Goal: Transaction & Acquisition: Purchase product/service

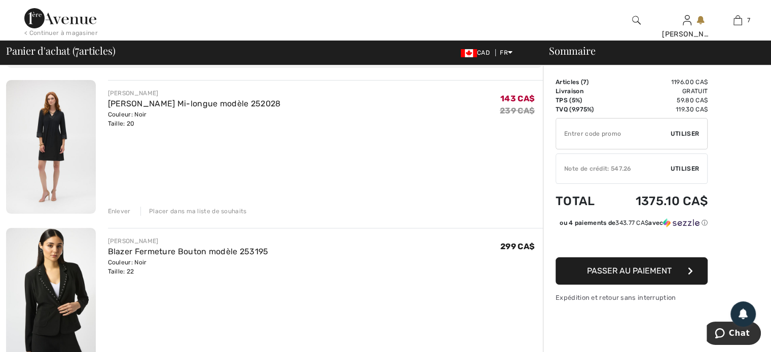
scroll to position [51, 0]
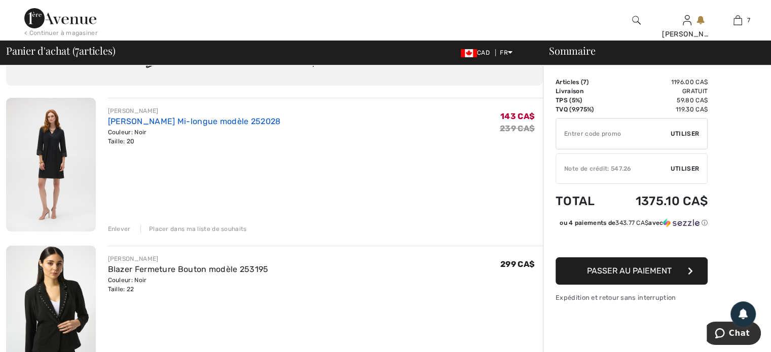
click at [191, 117] on link "[PERSON_NAME] Mi-longue modèle 252028" at bounding box center [194, 122] width 173 height 10
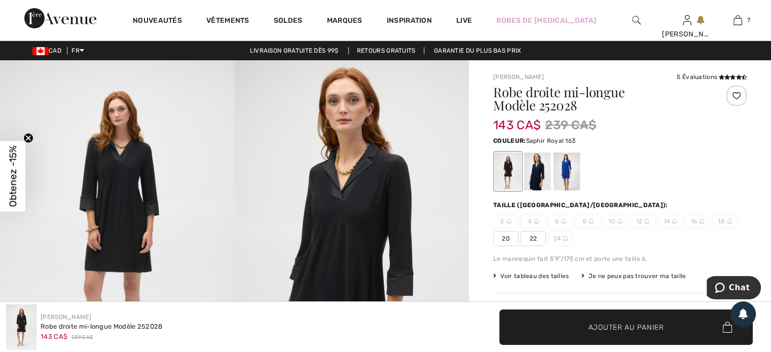
click at [564, 169] on div at bounding box center [567, 172] width 26 height 38
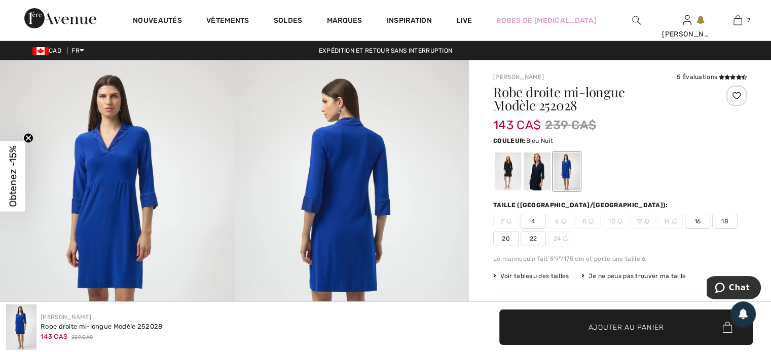
click at [533, 165] on div at bounding box center [537, 172] width 26 height 38
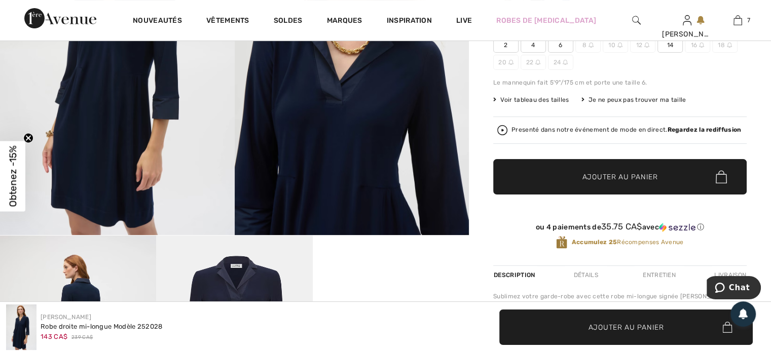
scroll to position [51, 0]
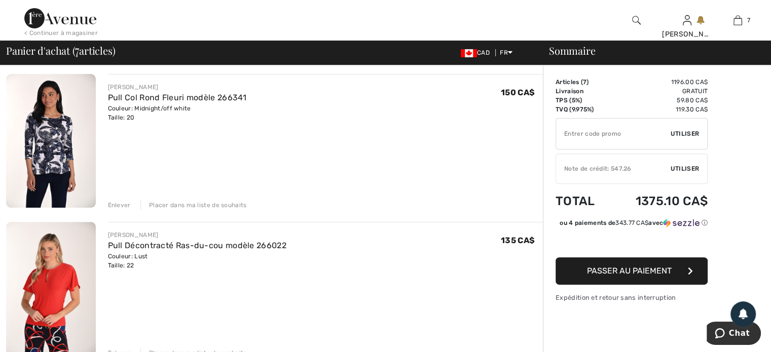
scroll to position [456, 0]
